Goal: Task Accomplishment & Management: Use online tool/utility

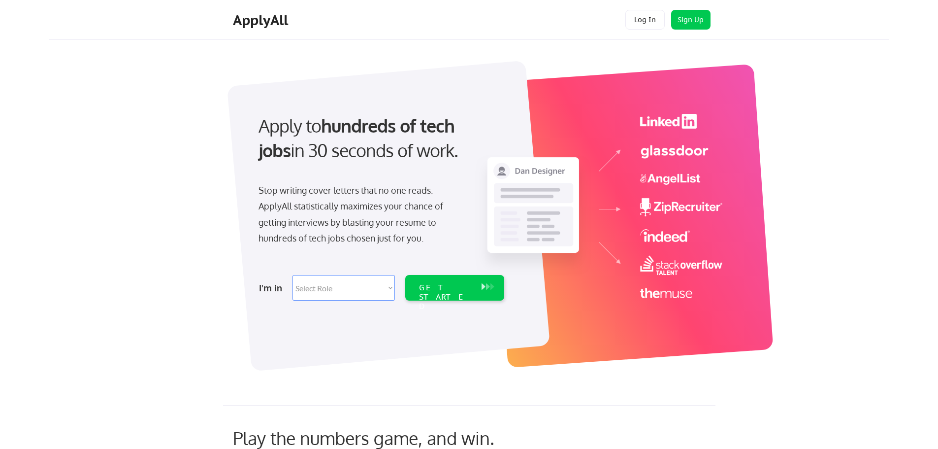
click at [336, 289] on select "Select Role Software Engineering Product Management Customer Success Sales UI/U…" at bounding box center [343, 288] width 102 height 26
select select ""tech_finance_biz_ops_cos""
click at [292, 275] on select "Select Role Software Engineering Product Management Customer Success Sales UI/U…" at bounding box center [343, 288] width 102 height 26
select select ""tech_finance_biz_ops_cos""
click at [421, 296] on div "GET STARTED" at bounding box center [445, 288] width 63 height 26
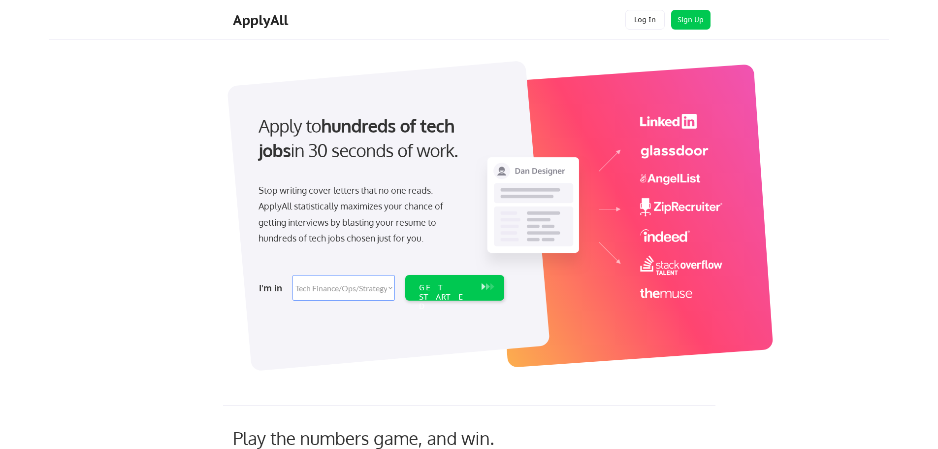
select select ""tech_finance_biz_ops_cos""
